Goal: Transaction & Acquisition: Download file/media

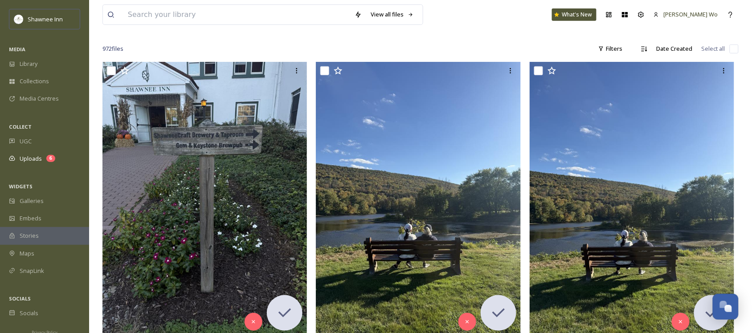
scroll to position [885, 0]
click at [36, 161] on span "Uploads" at bounding box center [31, 158] width 22 height 8
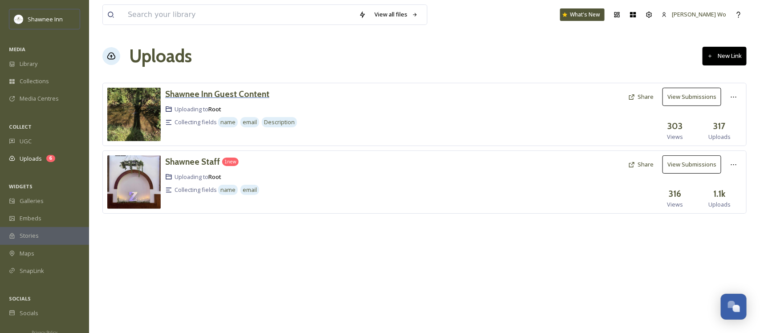
click at [194, 101] on div "Shawnee Inn Guest Content Uploading to Root Collecting fields name email Descri…" at bounding box center [323, 114] width 317 height 53
click at [194, 97] on h3 "Shawnee Inn Guest Content" at bounding box center [217, 94] width 104 height 11
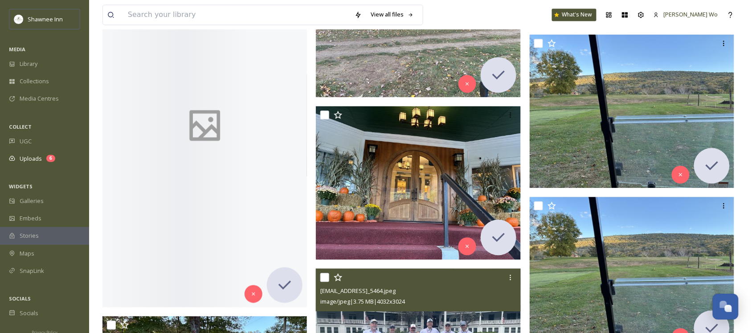
scroll to position [501, 0]
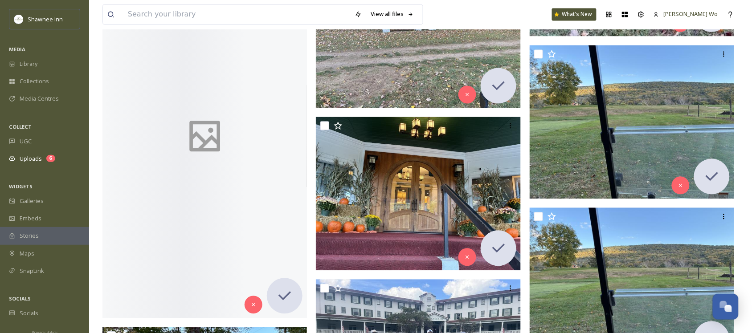
click at [192, 133] on icon at bounding box center [205, 136] width 31 height 31
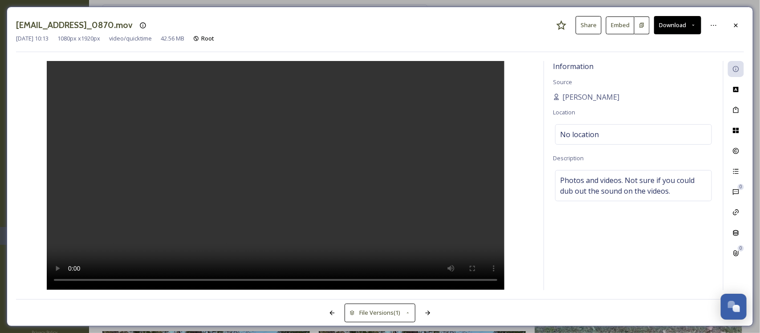
click at [669, 28] on button "Download" at bounding box center [677, 25] width 47 height 18
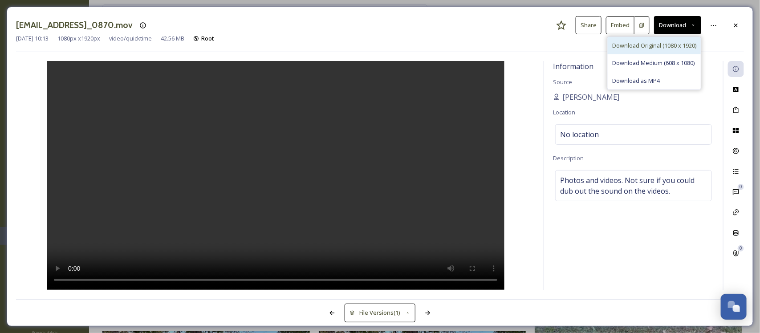
click at [650, 46] on span "Download Original (1080 x 1920)" at bounding box center [654, 45] width 84 height 8
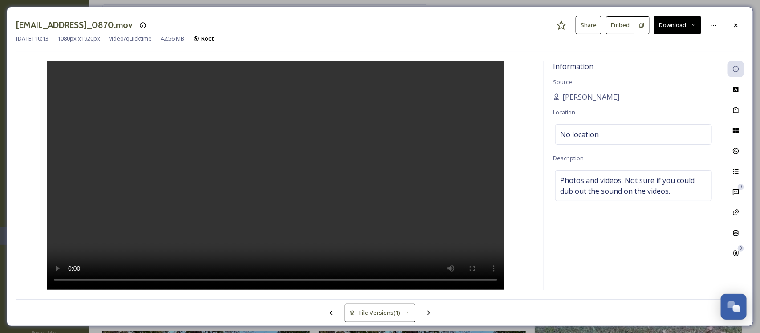
click at [579, 249] on div "Information Source [PERSON_NAME] Location No location Description Photos and vi…" at bounding box center [633, 175] width 179 height 229
click at [738, 24] on icon at bounding box center [735, 25] width 7 height 7
